Goal: Transaction & Acquisition: Purchase product/service

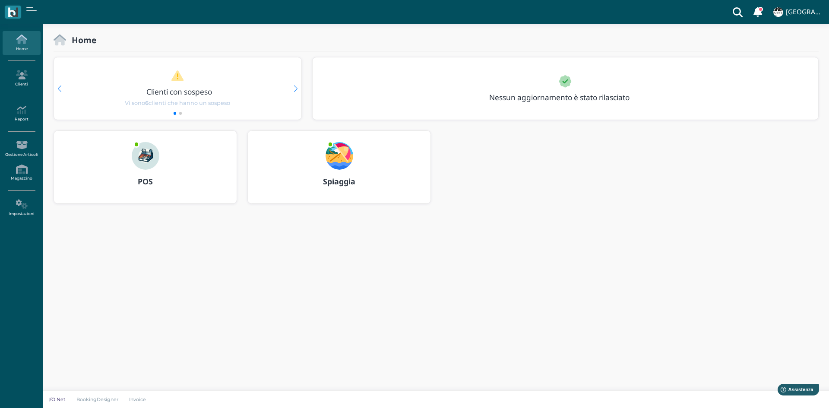
click at [339, 162] on img at bounding box center [340, 156] width 28 height 28
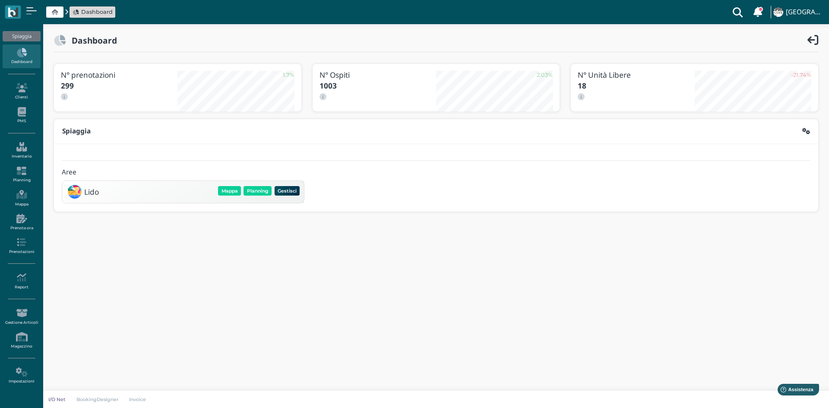
click at [255, 185] on div "Mappa Planning Gestisci Elimina" at bounding box center [259, 191] width 84 height 12
click at [257, 192] on button "Planning" at bounding box center [257, 190] width 28 height 9
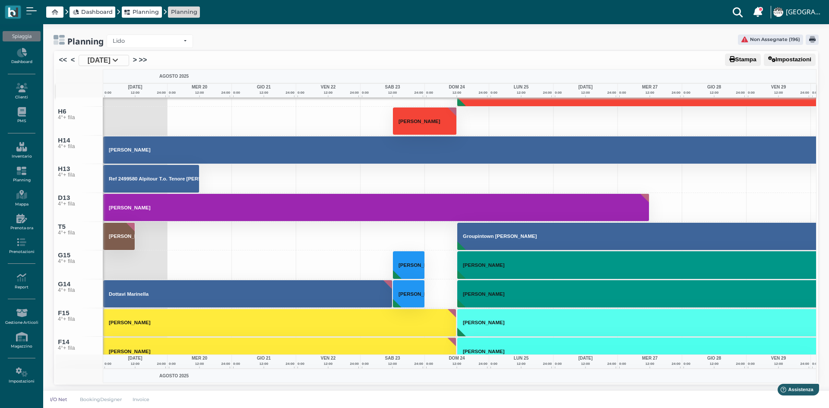
scroll to position [4681, 0]
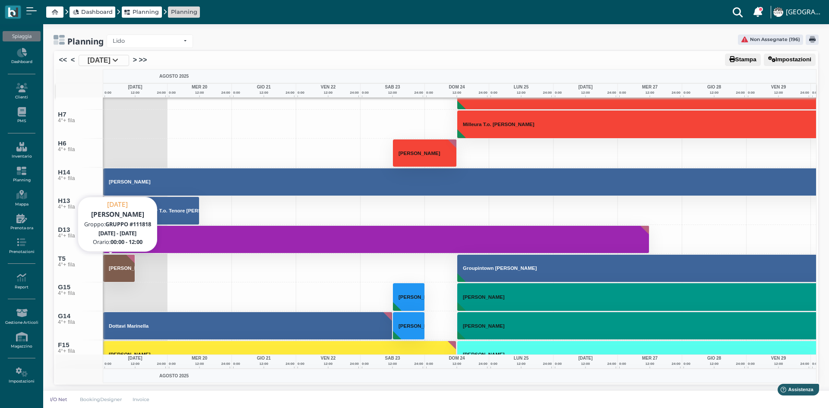
click at [119, 266] on h3 "Quarchioni Mauro" at bounding box center [129, 268] width 48 height 5
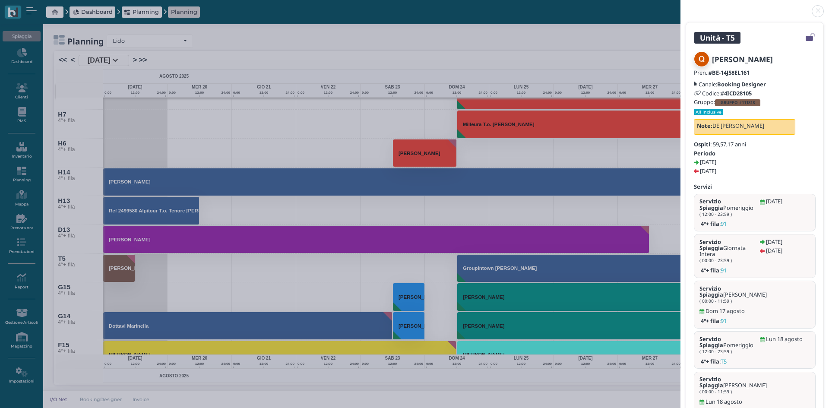
click at [680, 6] on link at bounding box center [680, 6] width 0 height 0
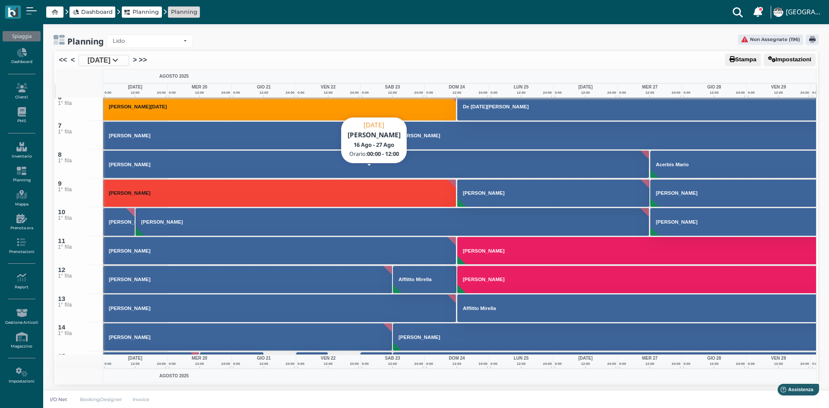
scroll to position [0, 0]
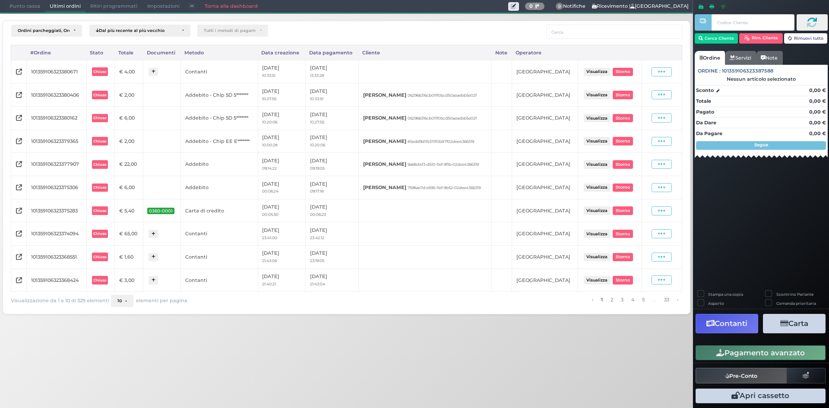
click at [22, 6] on span "Punto cassa" at bounding box center [25, 6] width 40 height 12
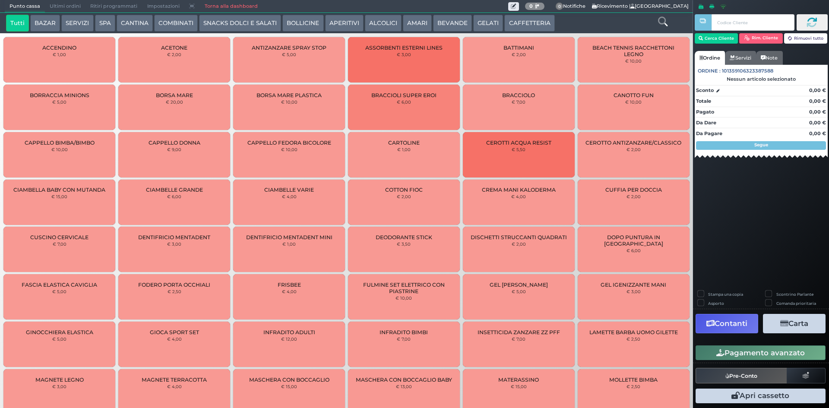
click at [449, 24] on button "BEVANDE" at bounding box center [452, 23] width 39 height 17
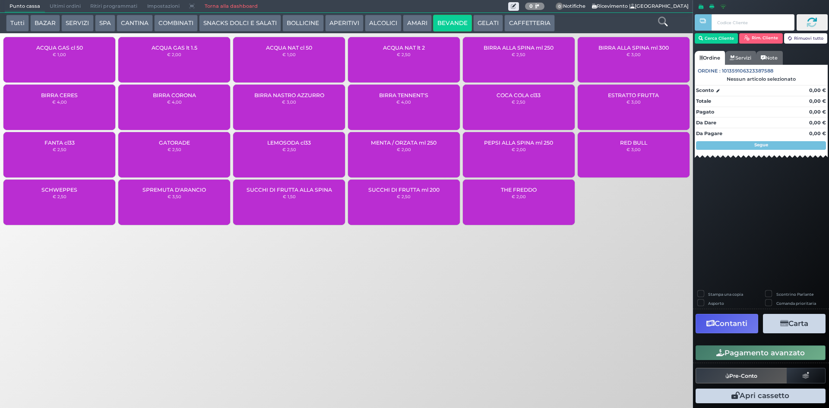
click at [310, 69] on div "ACQUA NAT cl 50 € 1,00" at bounding box center [289, 59] width 112 height 45
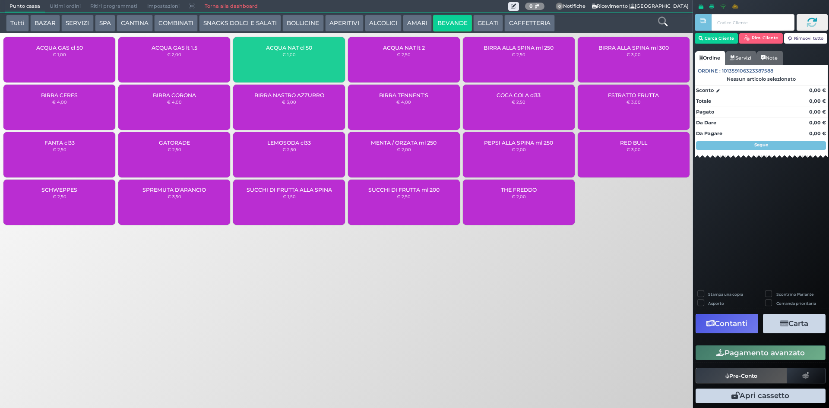
click at [310, 69] on div "ACQUA NAT cl 50 € 1,00" at bounding box center [289, 59] width 112 height 45
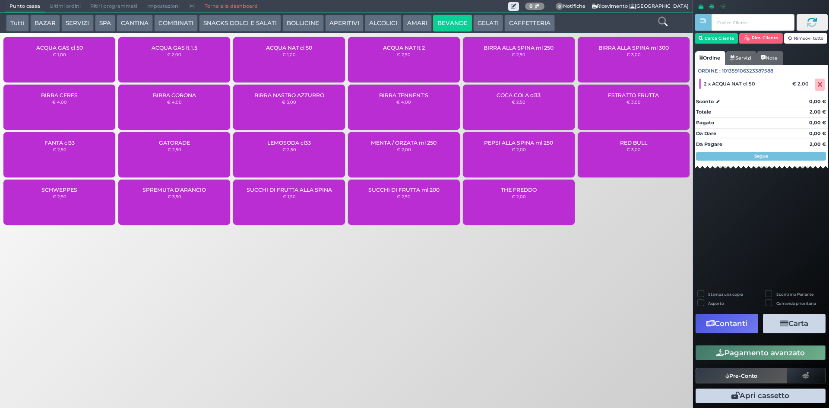
click at [310, 69] on div "ACQUA NAT cl 50 € 1,00" at bounding box center [289, 59] width 112 height 45
click at [526, 24] on button "CAFFETTERIA" at bounding box center [529, 23] width 50 height 17
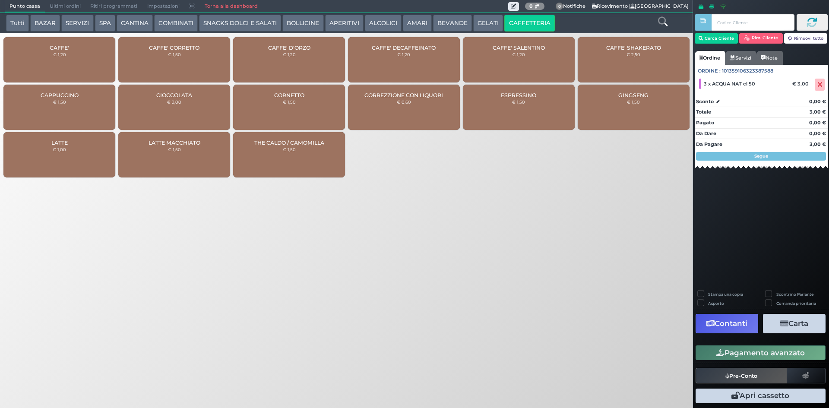
click at [516, 53] on small "€ 1,20" at bounding box center [518, 54] width 13 height 5
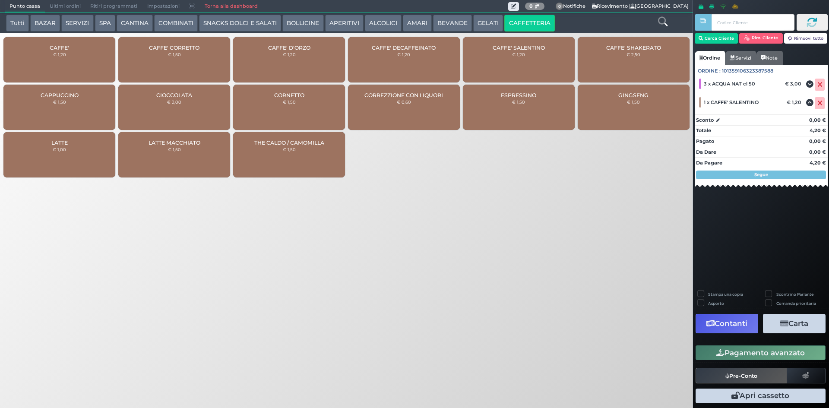
click at [516, 53] on small "€ 1,20" at bounding box center [518, 54] width 13 height 5
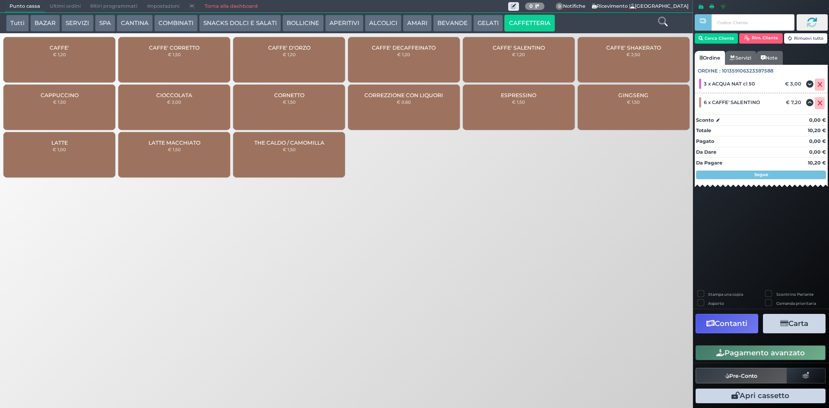
click at [516, 53] on small "€ 1,20" at bounding box center [518, 54] width 13 height 5
click at [708, 292] on label "Stampa una copia" at bounding box center [725, 294] width 35 height 6
checkbox input "true"
click at [790, 324] on button "Carta" at bounding box center [794, 323] width 63 height 19
